Goal: Information Seeking & Learning: Learn about a topic

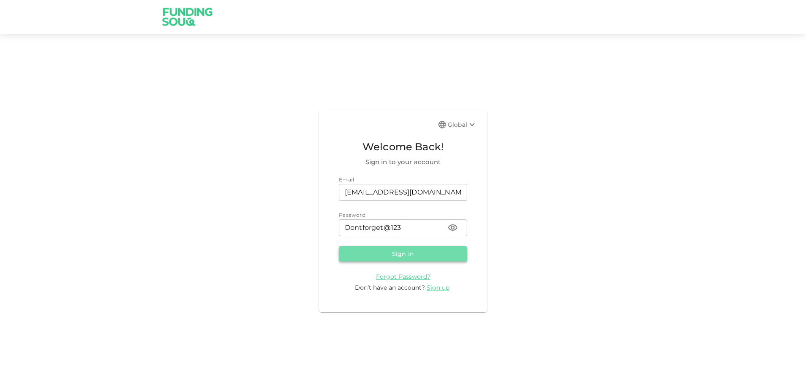
click at [434, 253] on button "Sign in" at bounding box center [403, 254] width 128 height 15
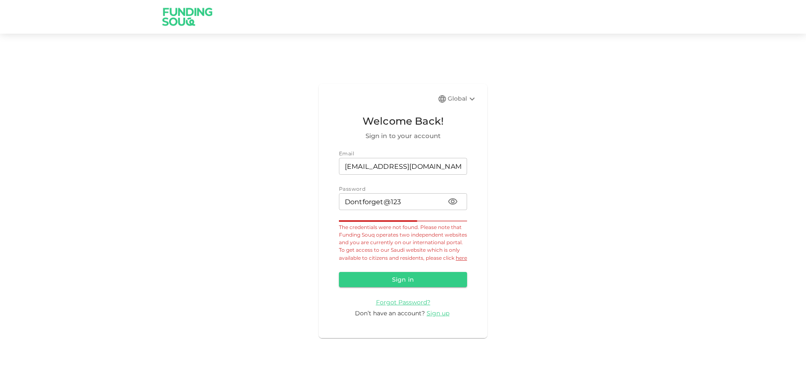
click at [464, 94] on div "Global" at bounding box center [462, 99] width 29 height 10
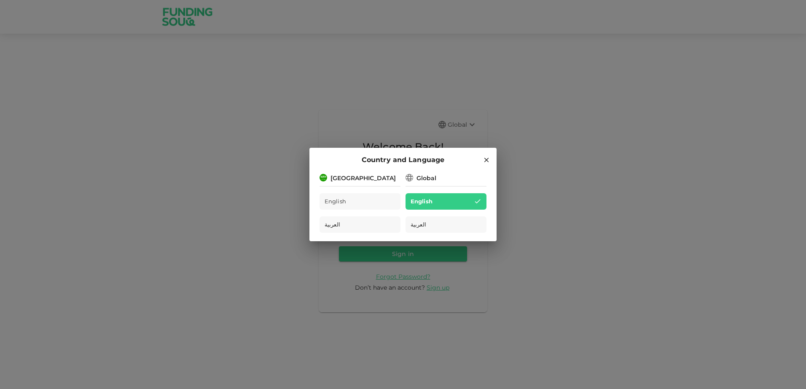
click at [485, 159] on icon at bounding box center [486, 160] width 5 height 5
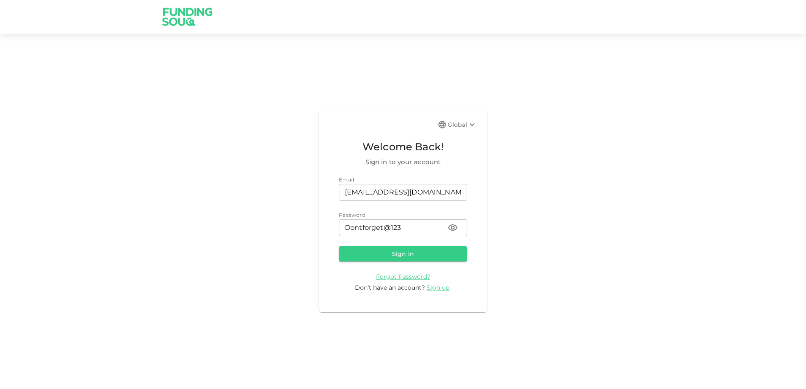
click at [461, 126] on div "Global" at bounding box center [462, 125] width 29 height 10
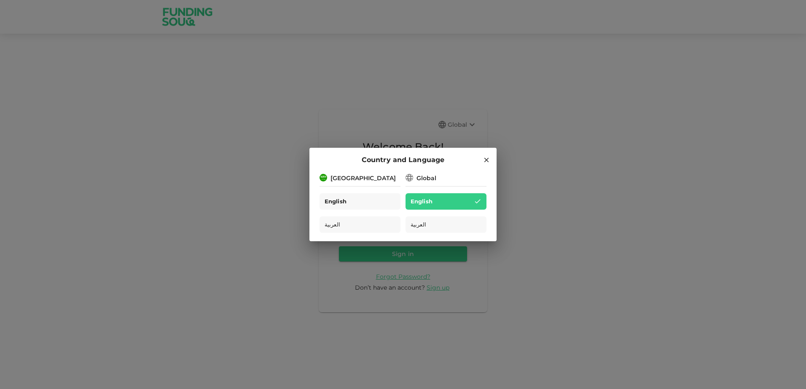
click at [376, 203] on div "English" at bounding box center [359, 201] width 81 height 16
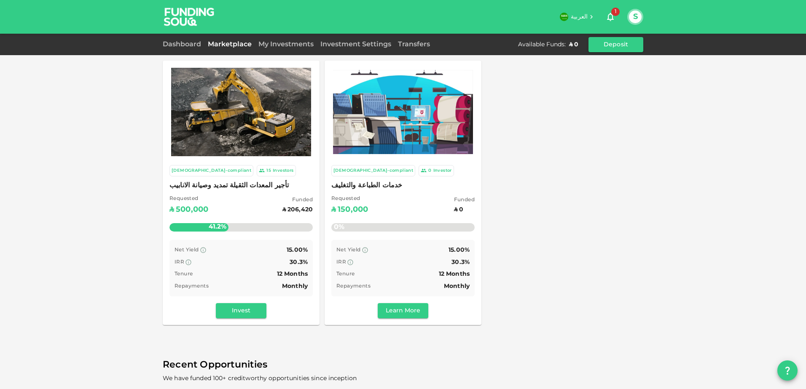
click at [367, 190] on span "خدمات الطباعة والتغليف" at bounding box center [402, 186] width 143 height 12
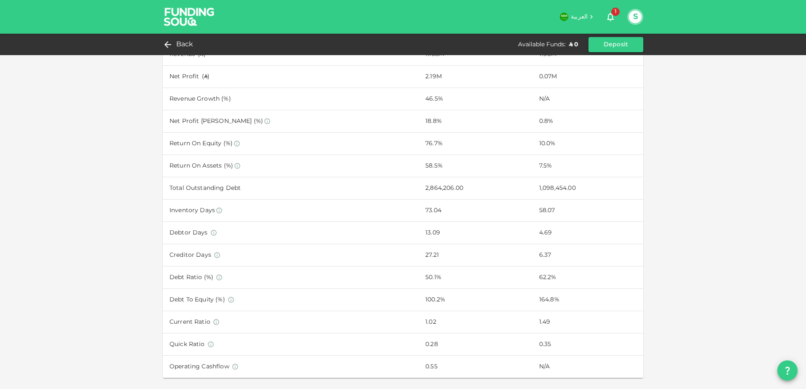
scroll to position [411, 0]
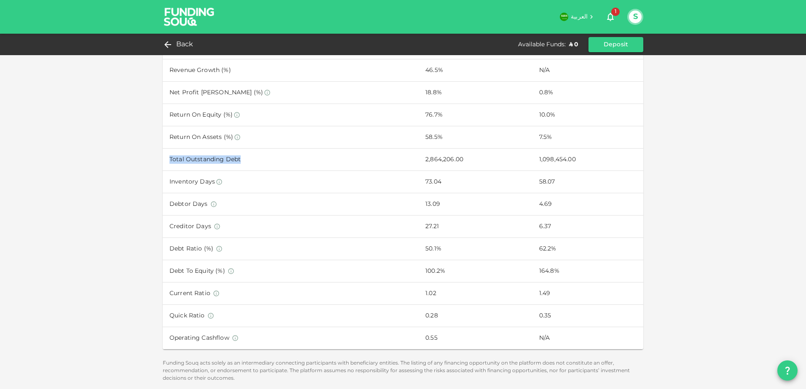
drag, startPoint x: 166, startPoint y: 158, endPoint x: 241, endPoint y: 159, distance: 75.4
click at [241, 159] on td "Total Outstanding Debt" at bounding box center [291, 159] width 256 height 22
copy td "Total Outstanding Debt"
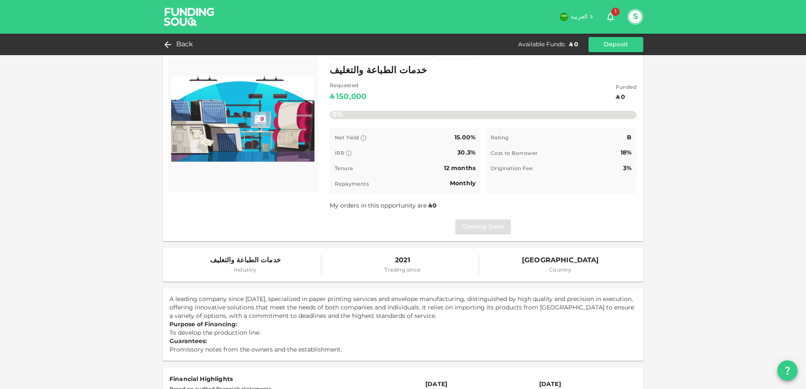
scroll to position [0, 0]
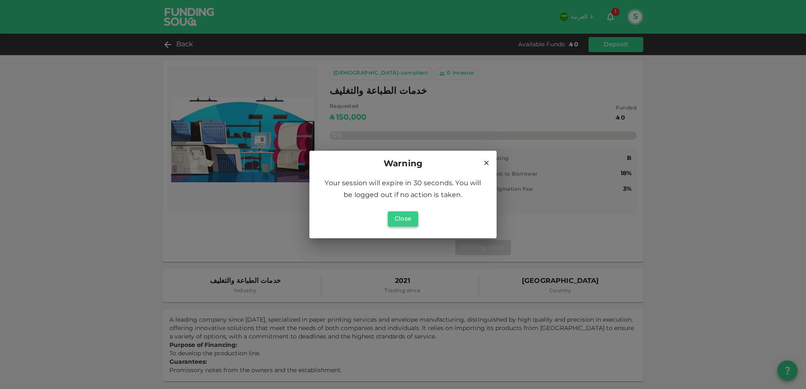
click at [402, 223] on button "Close" at bounding box center [403, 219] width 30 height 15
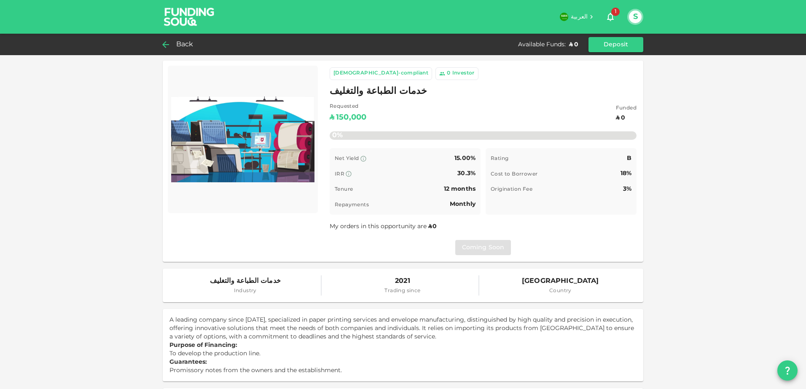
click at [169, 47] on icon at bounding box center [166, 45] width 10 height 10
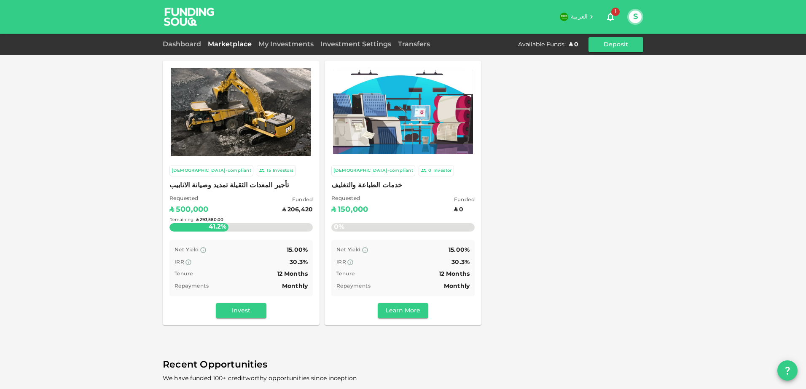
click at [260, 204] on div "Requested ʢ 500,000 Funded ʢ 206,420 41.2% Remaining : ʢ 293,580.00" at bounding box center [240, 216] width 143 height 42
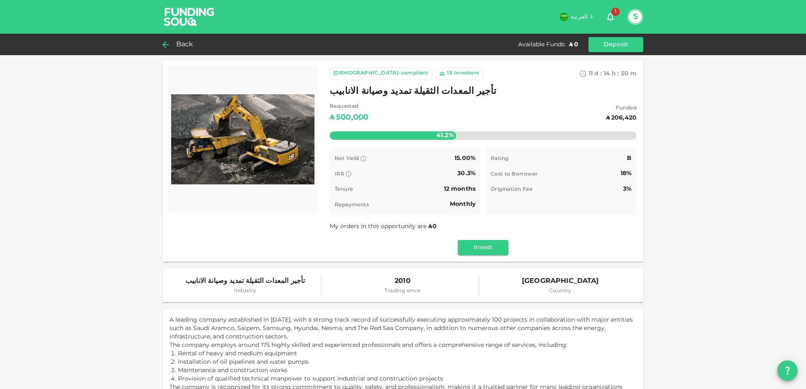
click at [165, 42] on icon at bounding box center [165, 44] width 7 height 7
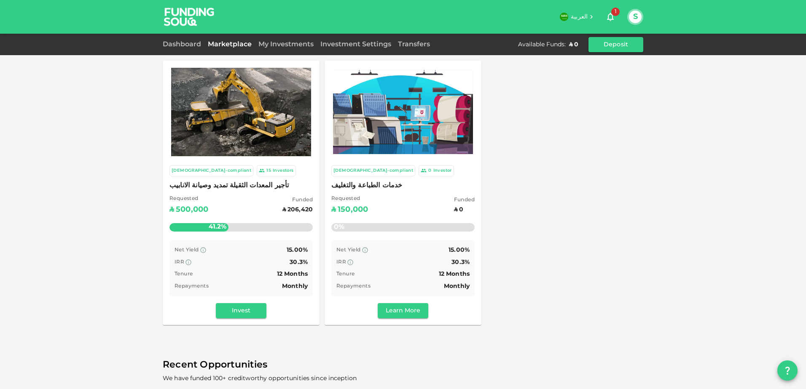
click at [409, 129] on img at bounding box center [403, 112] width 140 height 84
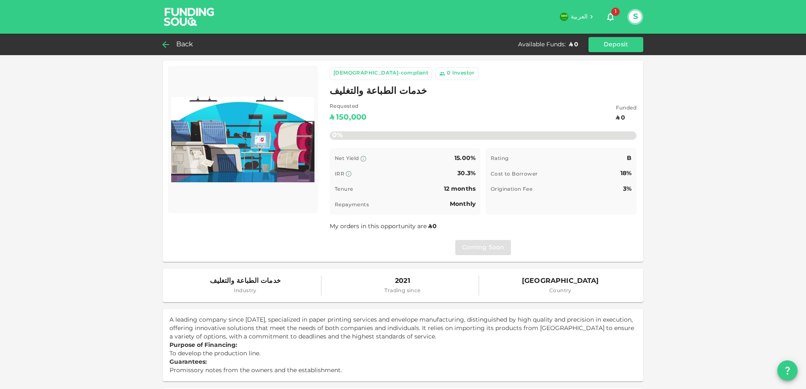
click at [165, 45] on icon at bounding box center [166, 45] width 10 height 10
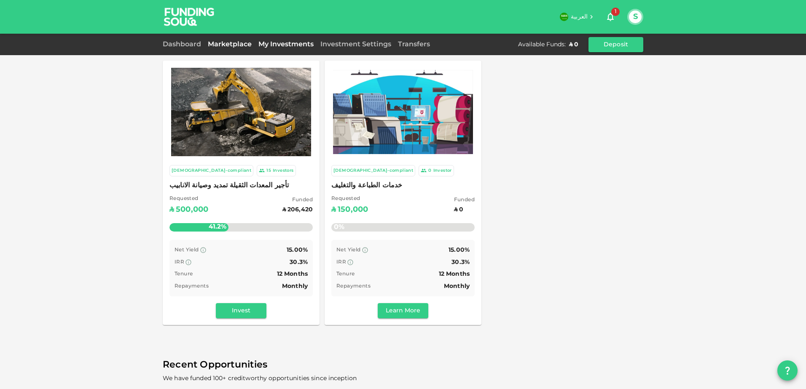
click at [296, 43] on link "My Investments" at bounding box center [286, 44] width 62 height 6
